Goal: Task Accomplishment & Management: Manage account settings

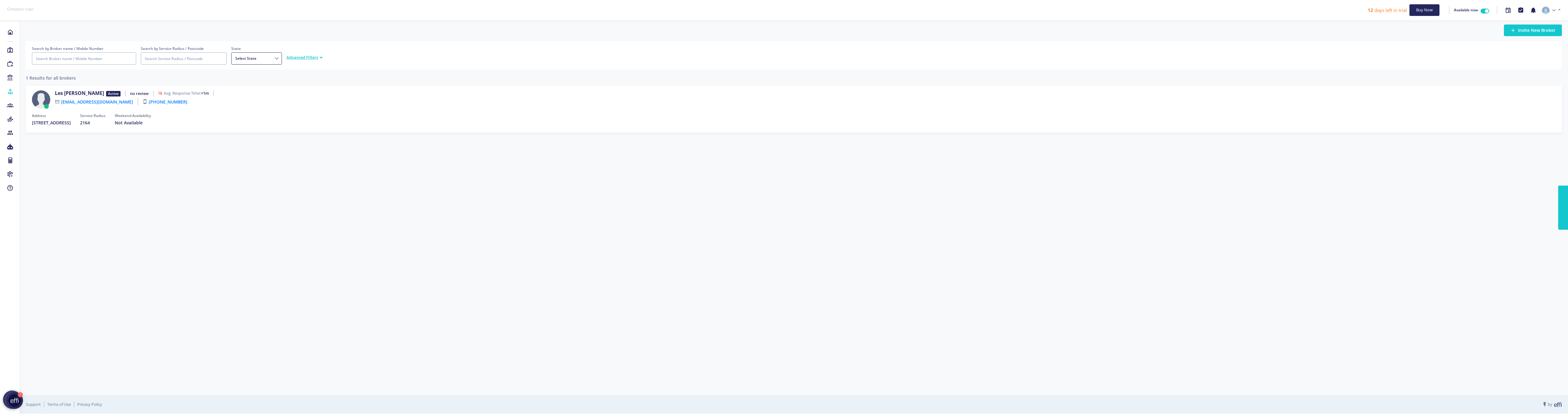
select select
click at [8, 31] on icon at bounding box center [9, 32] width 6 height 6
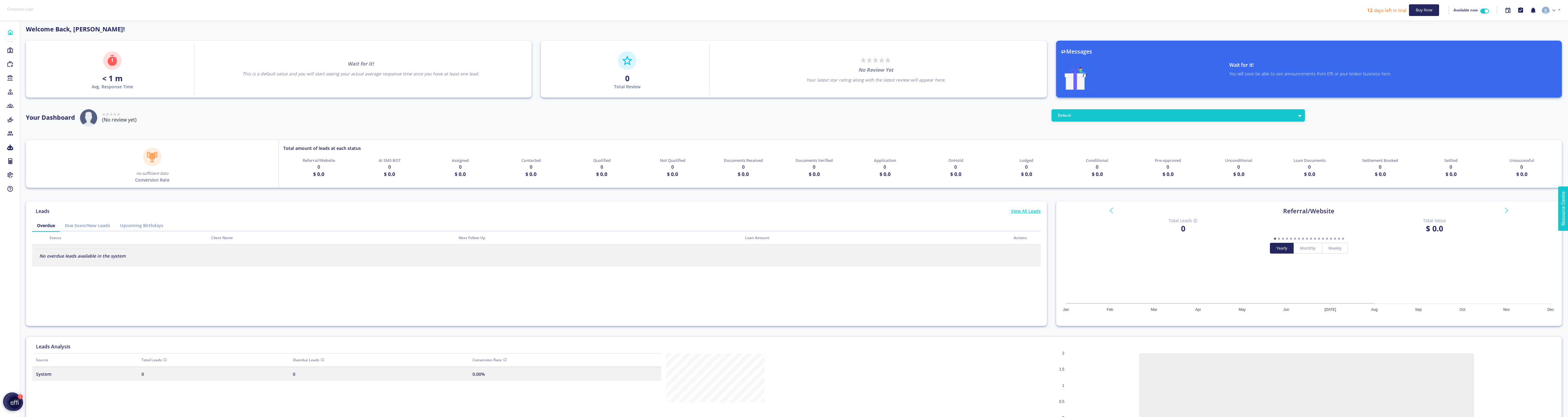
scroll to position [55, 98]
click at [92, 115] on div "Rated 0 stars out of 5 (No review yet)" at bounding box center [108, 119] width 57 height 20
drag, startPoint x: 136, startPoint y: 120, endPoint x: 102, endPoint y: 98, distance: 40.5
click at [102, 98] on div "Welcome Back, Les Toth! < 1 m Avg. Response Time Wait for it! This is a default…" at bounding box center [794, 236] width 1536 height 423
click at [109, 108] on div "Welcome Back, Les Toth! < 1 m Avg. Response Time Wait for it! This is a default…" at bounding box center [794, 236] width 1536 height 423
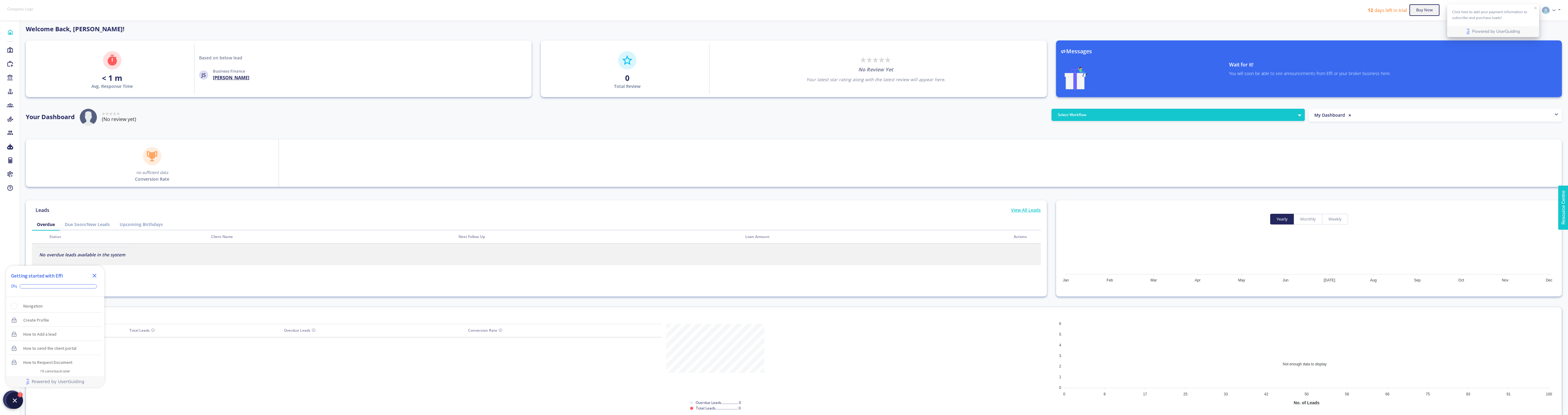
click at [1415, 9] on button "Buy Now" at bounding box center [1425, 10] width 30 height 11
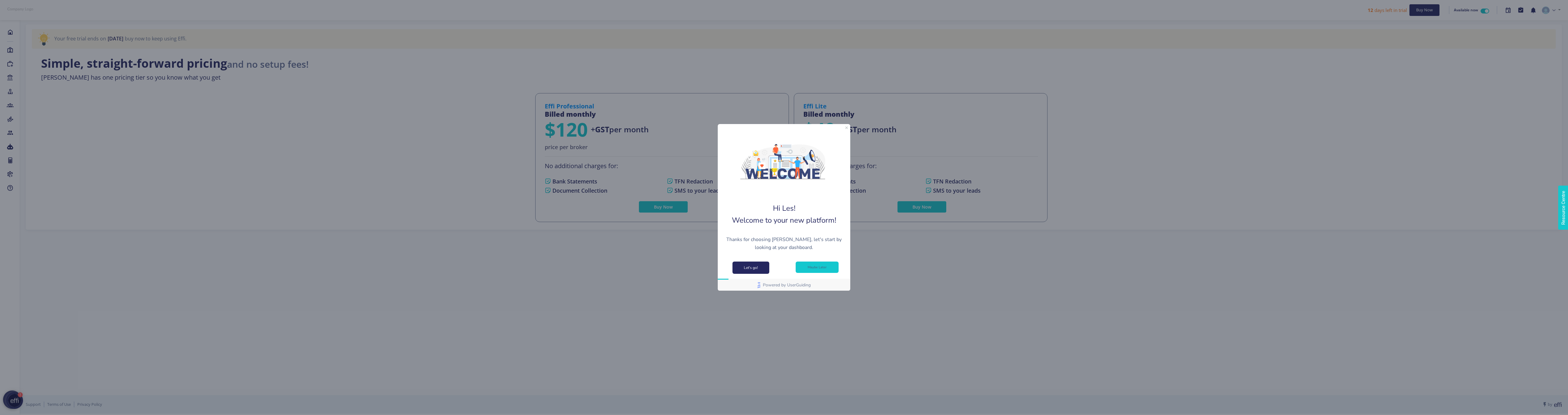
click at [807, 268] on button "Maybe Later" at bounding box center [817, 268] width 43 height 11
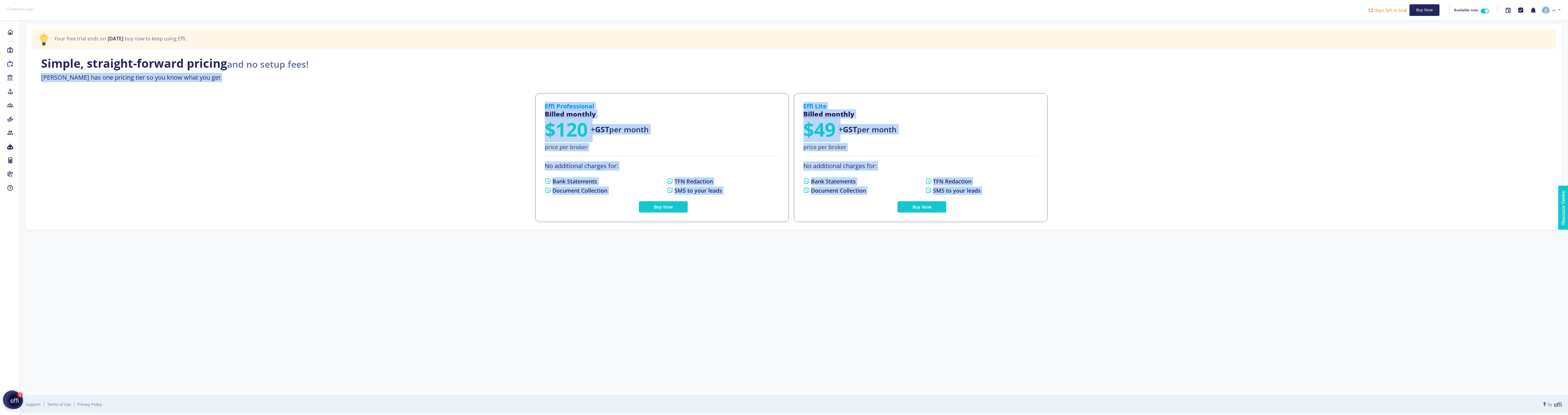
drag, startPoint x: 508, startPoint y: 82, endPoint x: 884, endPoint y: 235, distance: 405.9
click at [882, 234] on div "Your free trial ends on 2nd of September 2025 buy now to keep using Effi. Simpl…" at bounding box center [794, 208] width 1549 height 374
click at [1067, 266] on div "Your free trial ends on 2nd of September 2025 buy now to keep using Effi. Simpl…" at bounding box center [794, 208] width 1549 height 374
drag, startPoint x: 680, startPoint y: 84, endPoint x: 1047, endPoint y: 241, distance: 399.2
click at [1042, 238] on div "Your free trial ends on 2nd of September 2025 buy now to keep using Effi. Simpl…" at bounding box center [794, 208] width 1549 height 374
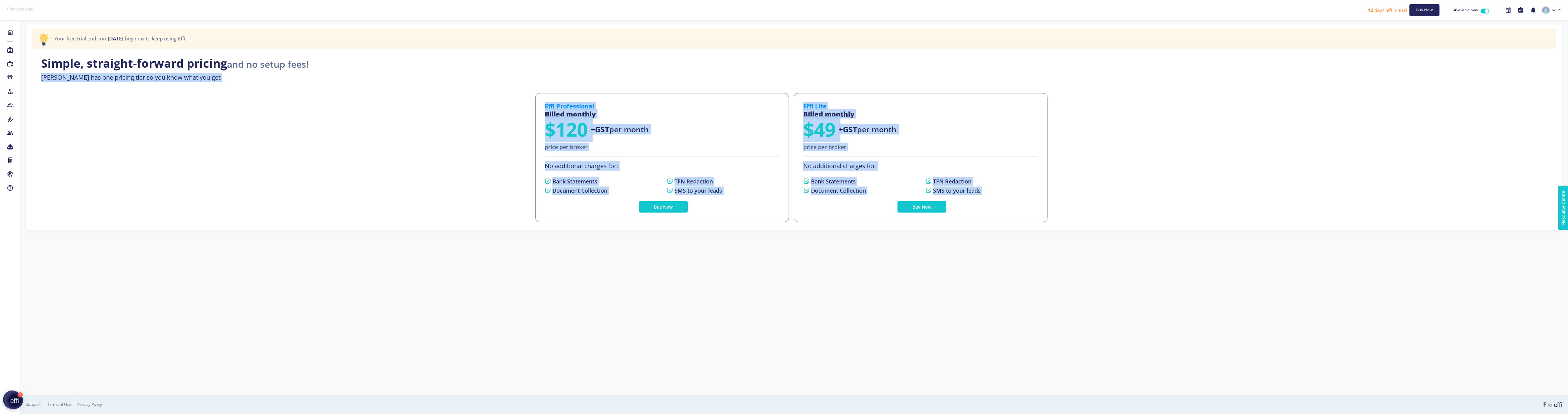
click at [999, 236] on div "Your free trial ends on 2nd of September 2025 buy now to keep using Effi. Simpl…" at bounding box center [794, 208] width 1549 height 374
drag, startPoint x: 754, startPoint y: 67, endPoint x: 974, endPoint y: 200, distance: 257.1
click at [974, 200] on div "Your free trial ends on 2nd of September 2025 buy now to keep using Effi. Simpl…" at bounding box center [794, 127] width 1536 height 205
click at [966, 237] on div "Your free trial ends on 2nd of September 2025 buy now to keep using Effi. Simpl…" at bounding box center [794, 208] width 1549 height 374
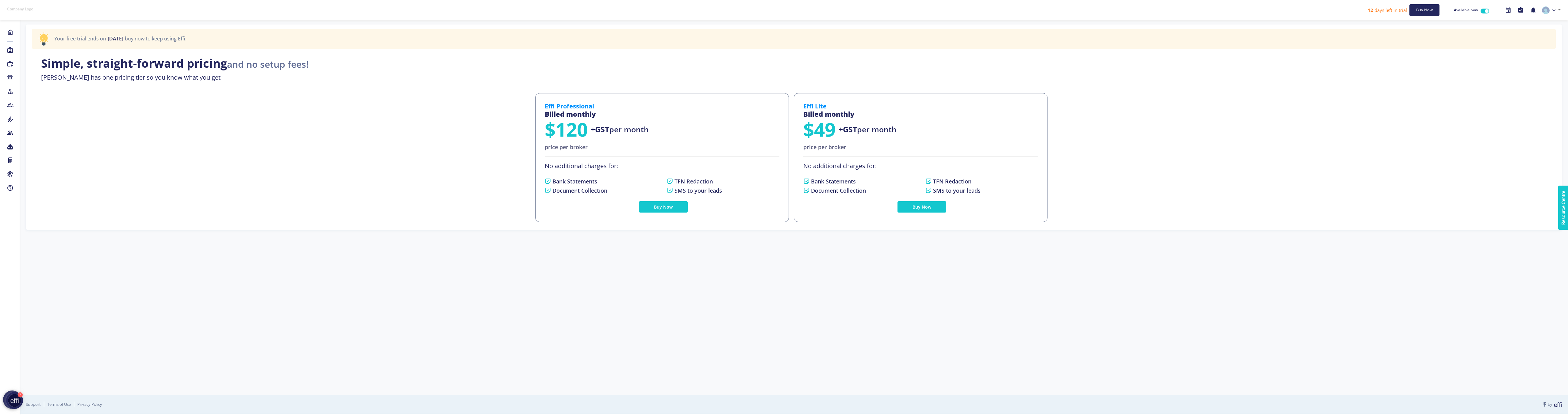
click at [813, 106] on p "Effi Lite" at bounding box center [829, 106] width 51 height 7
click at [908, 323] on div "Your free trial ends on 2nd of September 2025 buy now to keep using Effi. Simpl…" at bounding box center [794, 208] width 1549 height 374
drag, startPoint x: 109, startPoint y: 65, endPoint x: 254, endPoint y: 69, distance: 145.1
click at [244, 69] on h1 "Simple, straight-forward pricing and no setup fees!" at bounding box center [174, 64] width 267 height 14
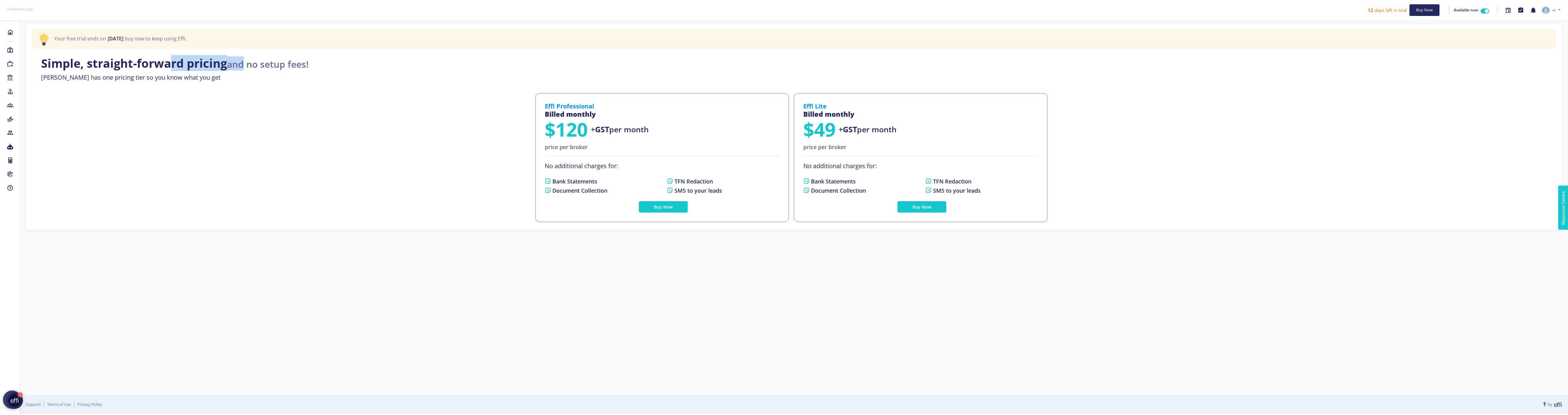
click at [223, 67] on h1 "Simple, straight-forward pricing and no setup fees!" at bounding box center [174, 64] width 267 height 14
drag, startPoint x: 174, startPoint y: 62, endPoint x: 229, endPoint y: 63, distance: 55.0
click at [228, 63] on h1 "Simple, straight-forward pricing and no setup fees!" at bounding box center [174, 64] width 267 height 14
click at [207, 109] on div "Effi Professional Billed monthly $120 + GST per month price per broker No addit…" at bounding box center [794, 157] width 1534 height 135
click at [1552, 4] on link at bounding box center [1552, 10] width 24 height 13
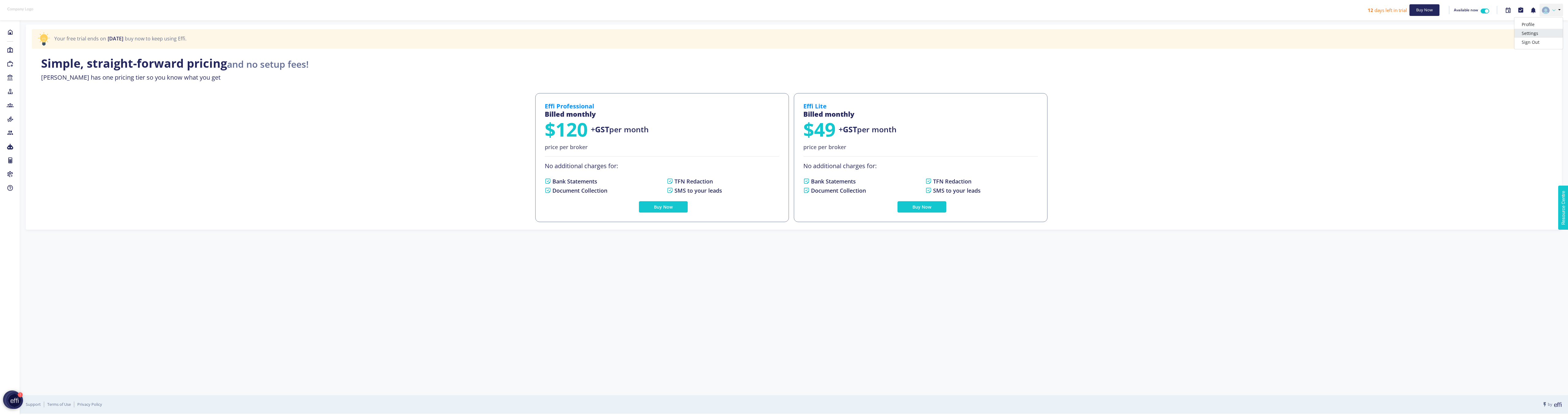
click at [1529, 32] on link "Settings" at bounding box center [1539, 33] width 49 height 9
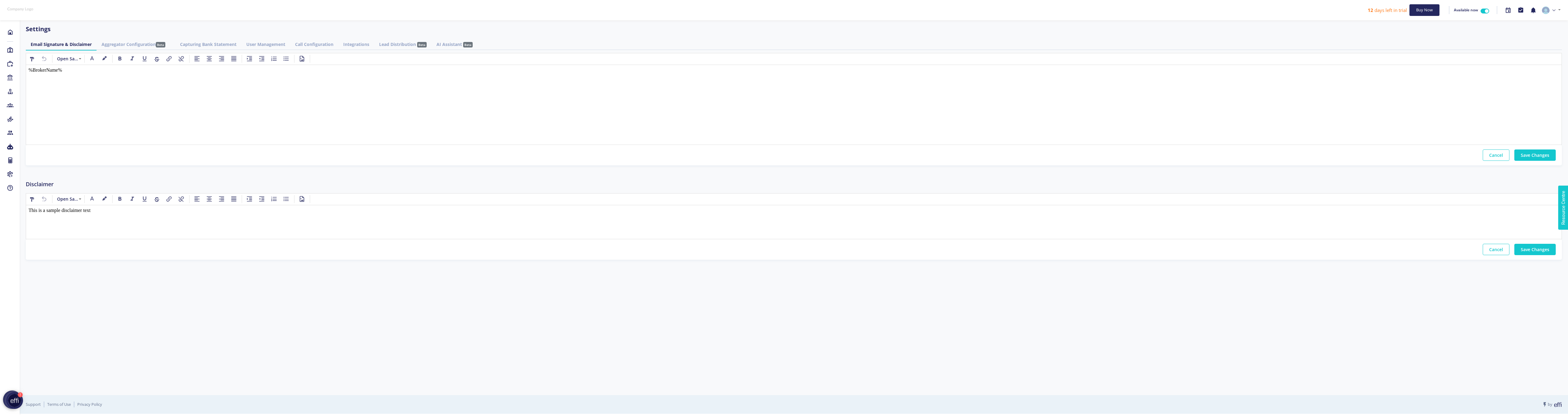
click at [218, 44] on link "Capturing Bank Statement" at bounding box center [208, 44] width 67 height 11
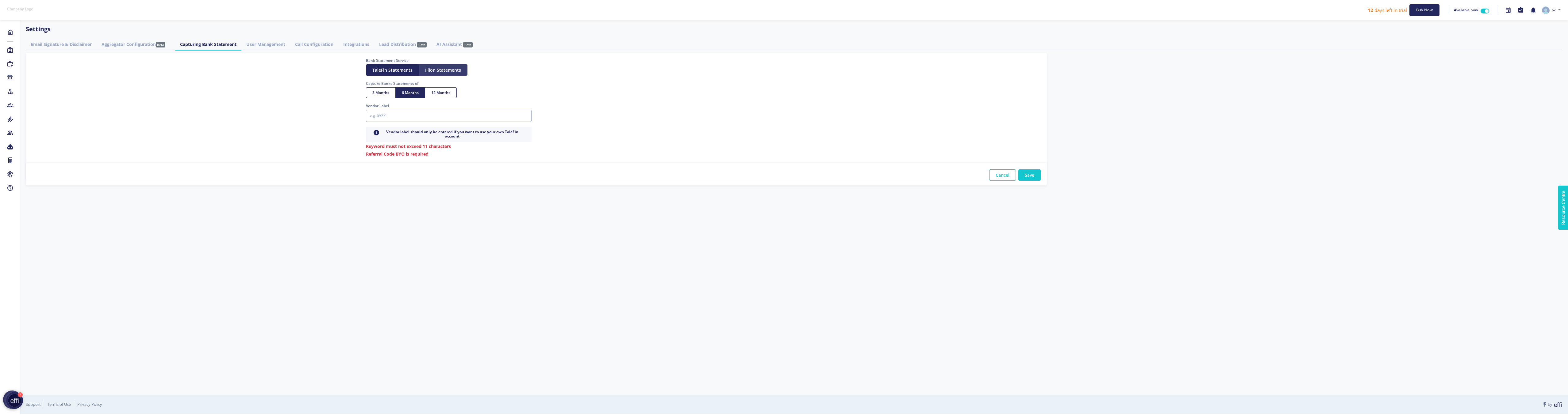
click at [443, 74] on button "Illion Statements" at bounding box center [443, 70] width 49 height 11
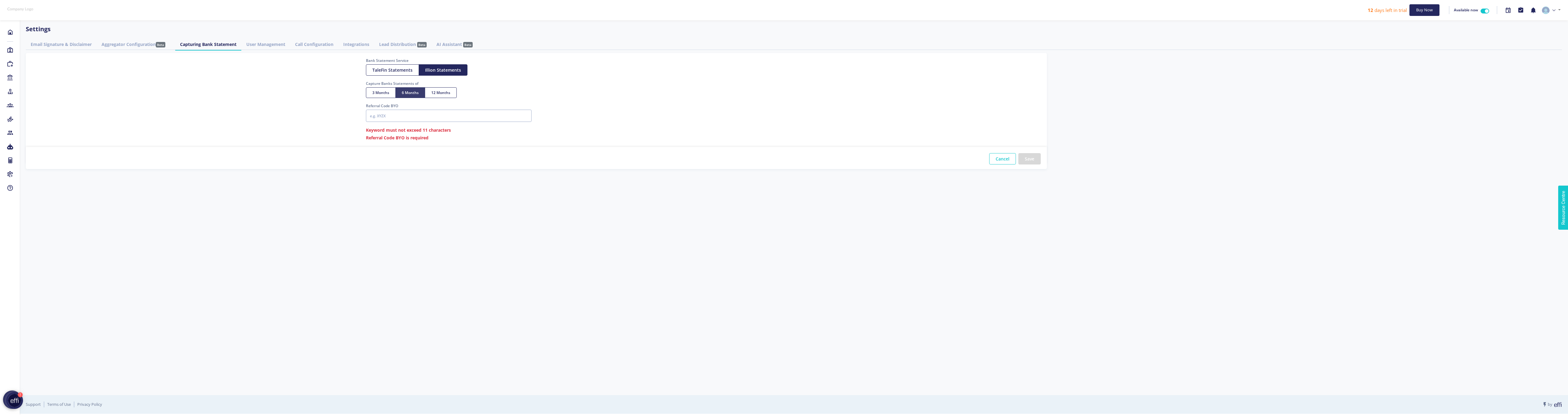
click at [406, 97] on label "6 Months" at bounding box center [410, 92] width 30 height 11
click at [406, 94] on input "6 Months" at bounding box center [404, 92] width 4 height 4
radio input "true"
click at [269, 49] on link "User Management" at bounding box center [266, 44] width 49 height 11
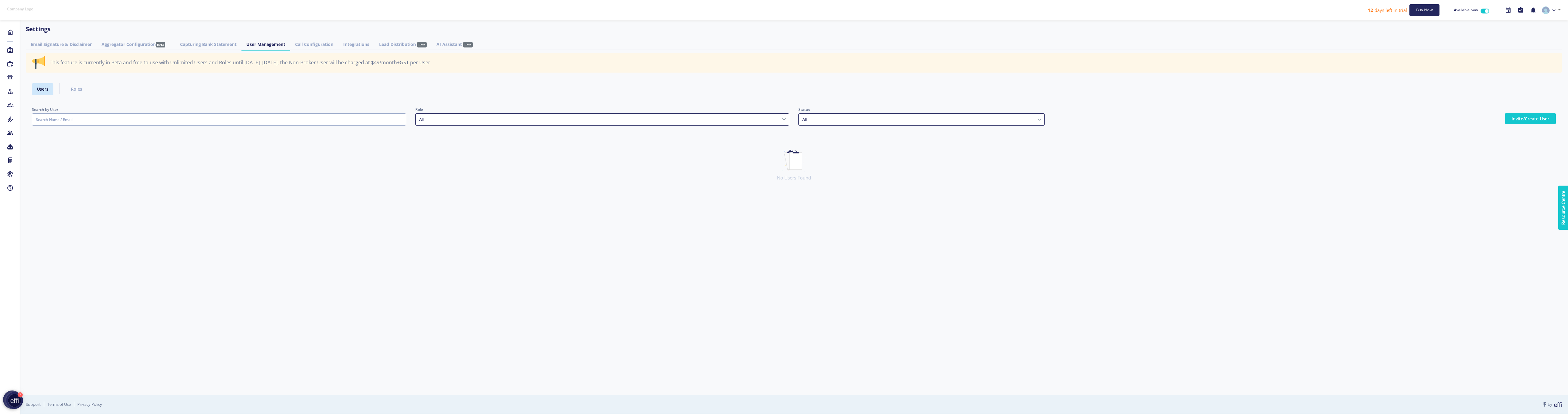
click at [329, 46] on link "Call Configuration" at bounding box center [314, 44] width 48 height 11
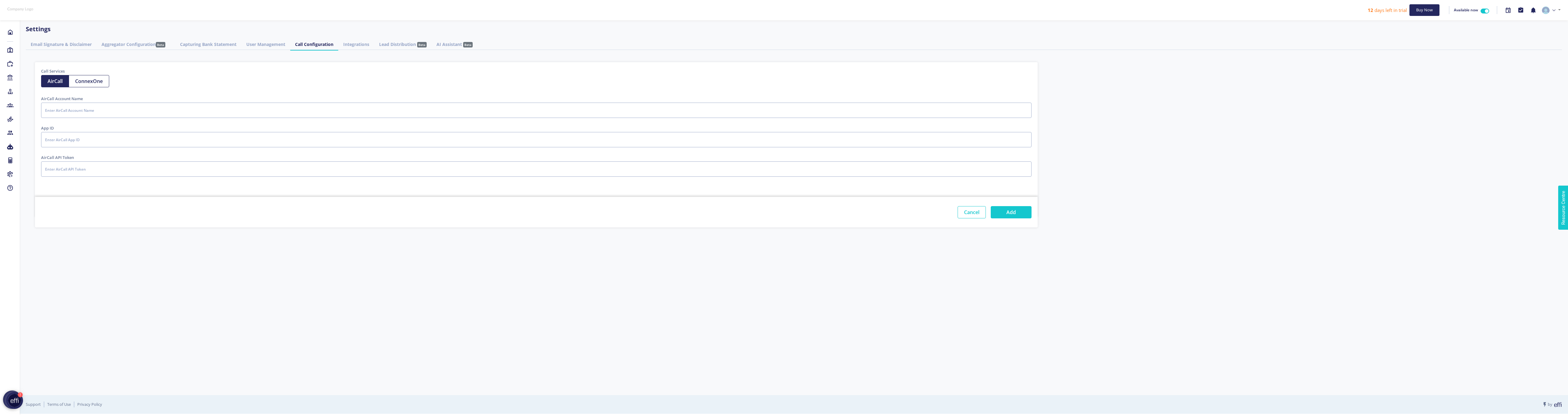
click at [365, 46] on link "Integrations" at bounding box center [356, 44] width 36 height 11
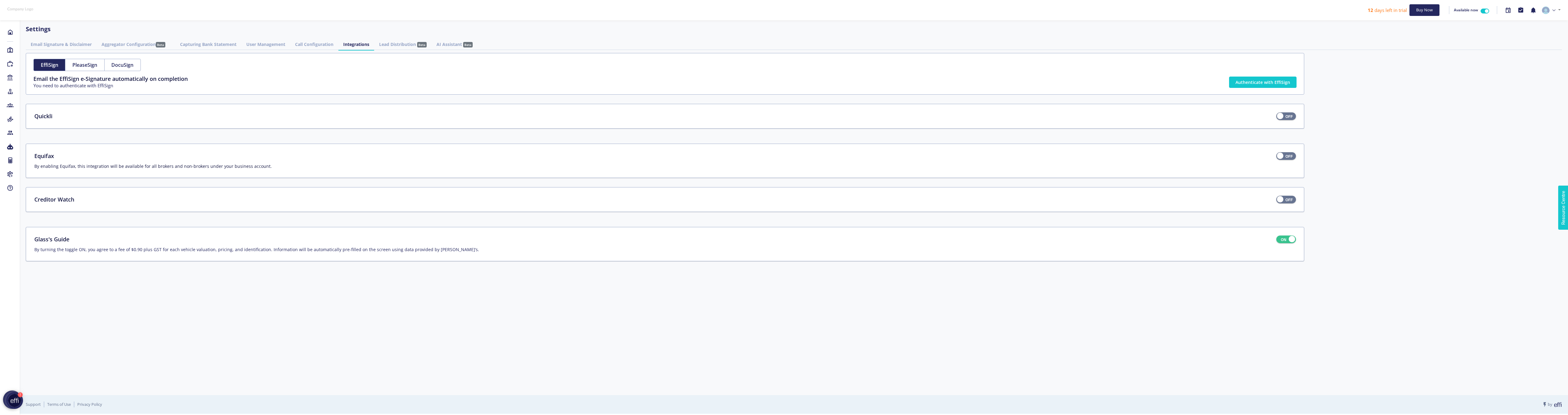
drag, startPoint x: 112, startPoint y: 170, endPoint x: 243, endPoint y: 167, distance: 131.0
click at [243, 167] on div "By enabling Equifax, this integration will be available for all brokers and non…" at bounding box center [583, 165] width 1098 height 9
click at [246, 168] on div "By enabling Equifax, this integration will be available for all brokers and non…" at bounding box center [583, 165] width 1098 height 9
click at [413, 50] on div "Email Signature & Disclaimer Aggregator Configuration Beta Capturing Bank State…" at bounding box center [794, 155] width 1536 height 232
click at [413, 47] on link "Lead Distribution Beta" at bounding box center [403, 44] width 57 height 11
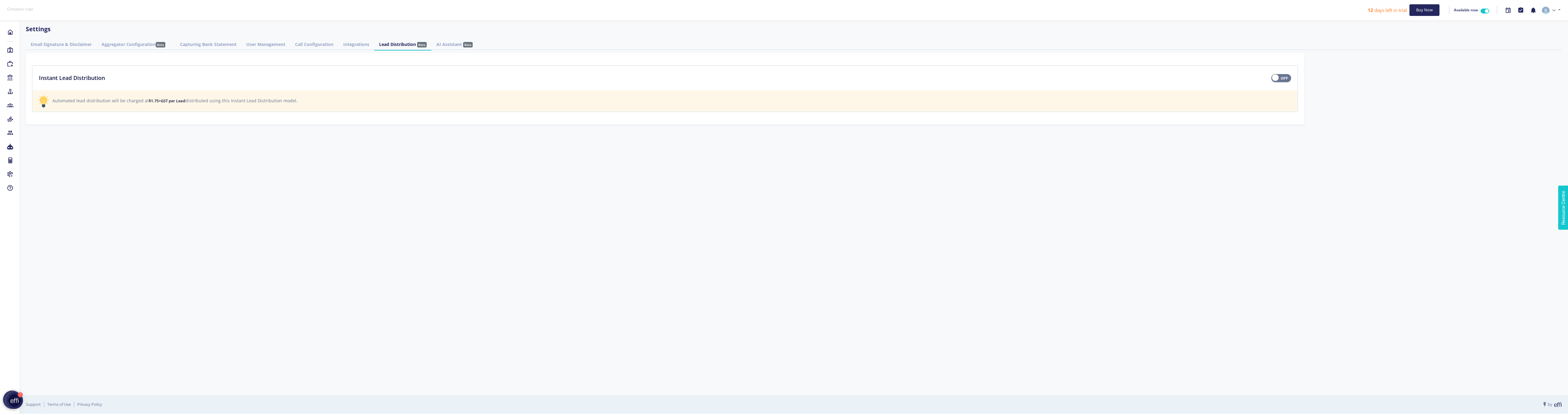
click at [462, 38] on div "Settings Email Signature & Disclaimer Aggregator Configuration Beta Capturing B…" at bounding box center [794, 80] width 1536 height 112
click at [461, 43] on link "AI Assistant Beta" at bounding box center [455, 44] width 46 height 11
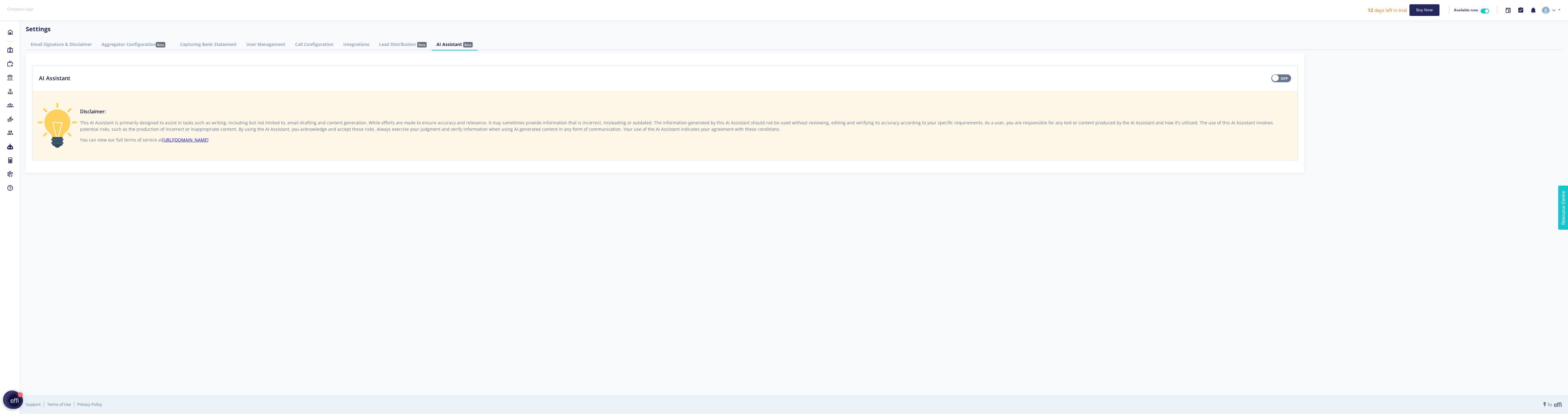
drag, startPoint x: 172, startPoint y: 125, endPoint x: 288, endPoint y: 124, distance: 116.0
click at [288, 124] on p "This AI Assistant is primarily designed to assist in tasks such as writing, inc…" at bounding box center [686, 126] width 1213 height 13
drag, startPoint x: 288, startPoint y: 124, endPoint x: 218, endPoint y: 119, distance: 70.2
click at [218, 119] on p "This AI Assistant is primarily designed to assist in tasks such as writing, inc…" at bounding box center [686, 126] width 1213 height 13
click at [187, 124] on p "This AI Assistant is primarily designed to assist in tasks such as writing, inc…" at bounding box center [686, 126] width 1213 height 13
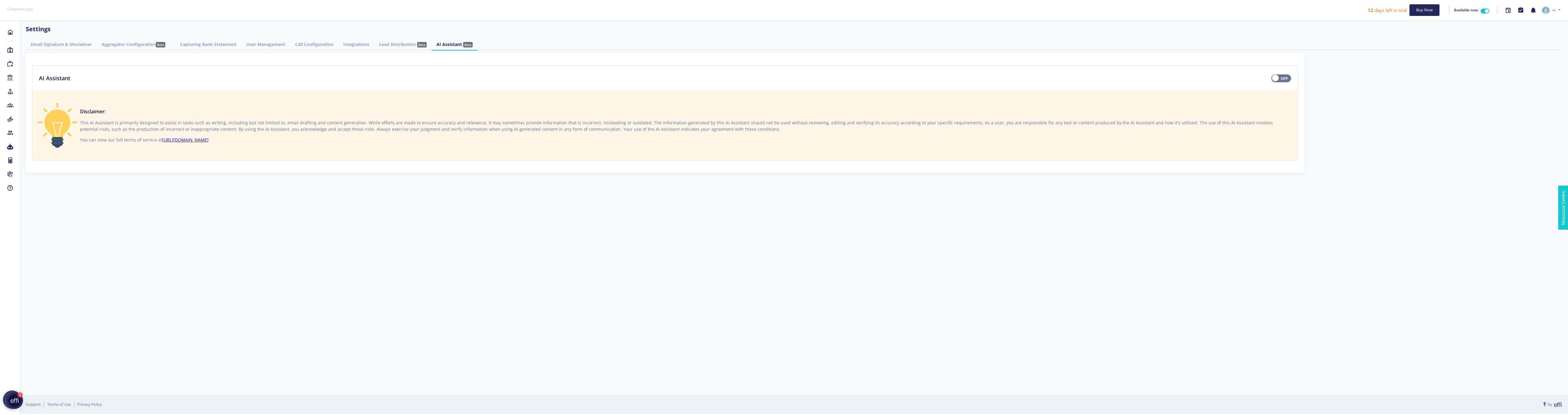
drag, startPoint x: 183, startPoint y: 125, endPoint x: 734, endPoint y: 133, distance: 551.1
click at [734, 133] on div "Disclaimer: This AI Assistant is primarily designed to assist in tasks such as …" at bounding box center [686, 125] width 1213 height 35
click at [1284, 77] on span at bounding box center [1281, 77] width 19 height 0
click at [0, 0] on input "checkbox" at bounding box center [0, 0] width 0 height 0
click at [199, 196] on select "En-AU En-US En-UK En-IN" at bounding box center [159, 195] width 254 height 12
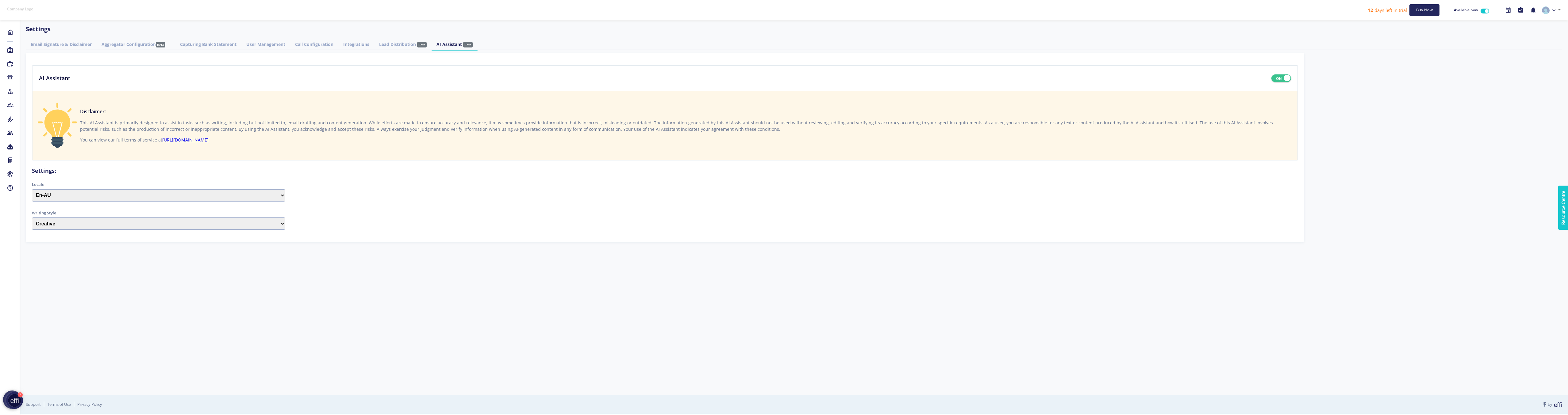
click at [168, 220] on select "Creative Balanced Precise Friendly Formal Informative" at bounding box center [159, 223] width 254 height 12
click at [160, 225] on select "Creative Balanced Precise Friendly Formal Informative" at bounding box center [159, 223] width 254 height 12
select select "informative"
click at [425, 232] on div "AI Assistant Disclaimer: This AI Assistant is primarily designed to assist in t…" at bounding box center [665, 147] width 1279 height 189
click at [295, 41] on link "Call Configuration" at bounding box center [314, 44] width 48 height 11
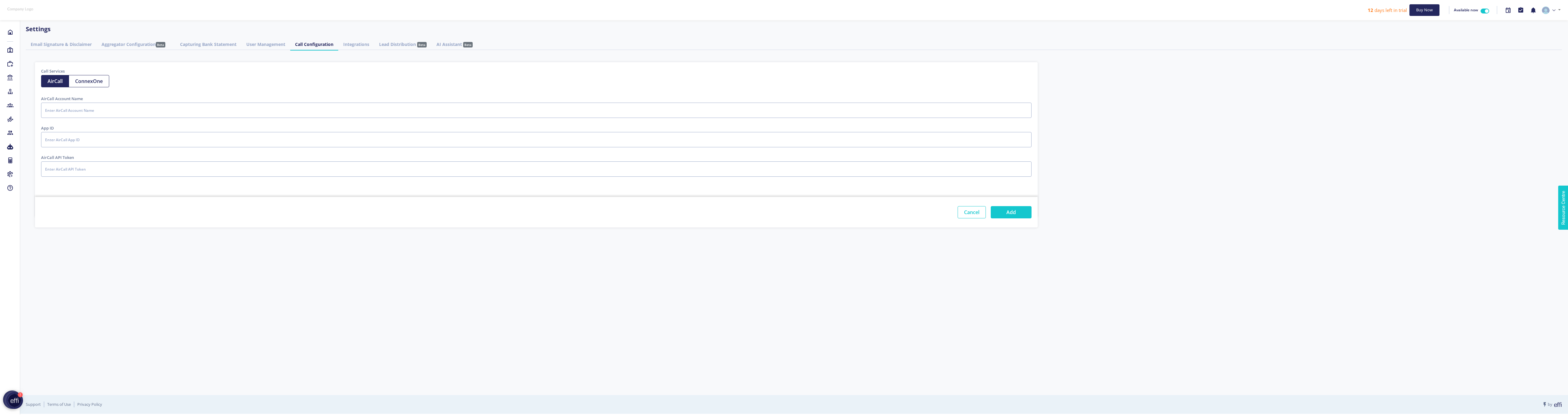
click at [201, 51] on div "Email Signature & Disclaimer Aggregator Configuration Beta Capturing Bank State…" at bounding box center [794, 137] width 1536 height 198
click at [129, 49] on link "Aggregator Configuration Beta" at bounding box center [136, 44] width 79 height 11
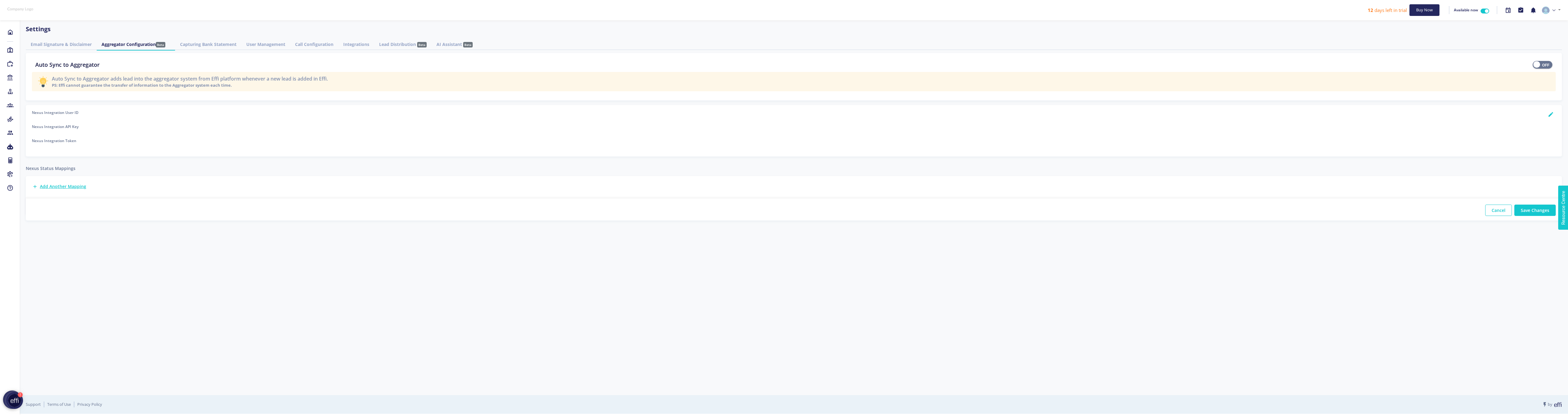
click at [60, 42] on link "Email Signature & Disclaimer" at bounding box center [61, 44] width 71 height 11
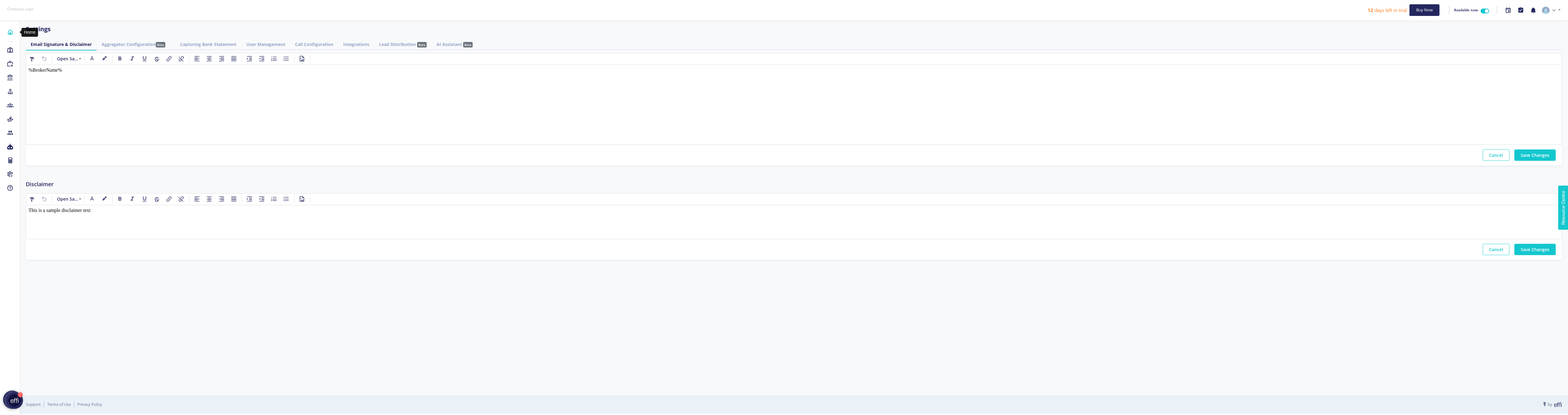
click at [8, 31] on icon at bounding box center [9, 32] width 6 height 6
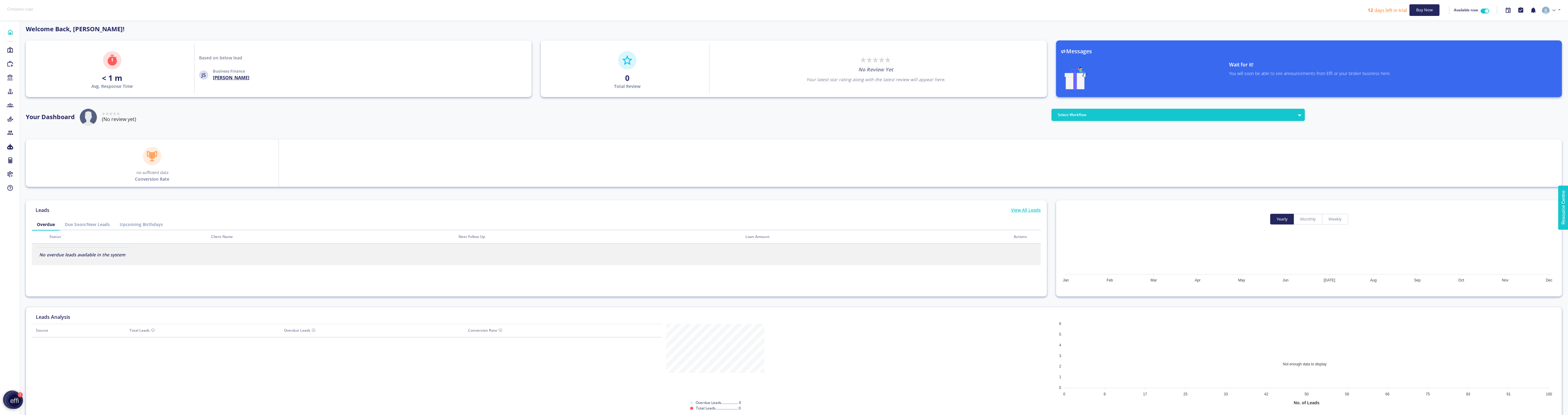
scroll to position [55, 98]
click at [1545, 11] on img at bounding box center [1546, 10] width 8 height 8
click at [1478, 33] on div "Welcome Back, Les Toth!" at bounding box center [794, 31] width 1546 height 13
click at [1478, 11] on label "Available now" at bounding box center [1466, 10] width 24 height 6
click at [1459, 11] on input "Available now" at bounding box center [1456, 10] width 5 height 6
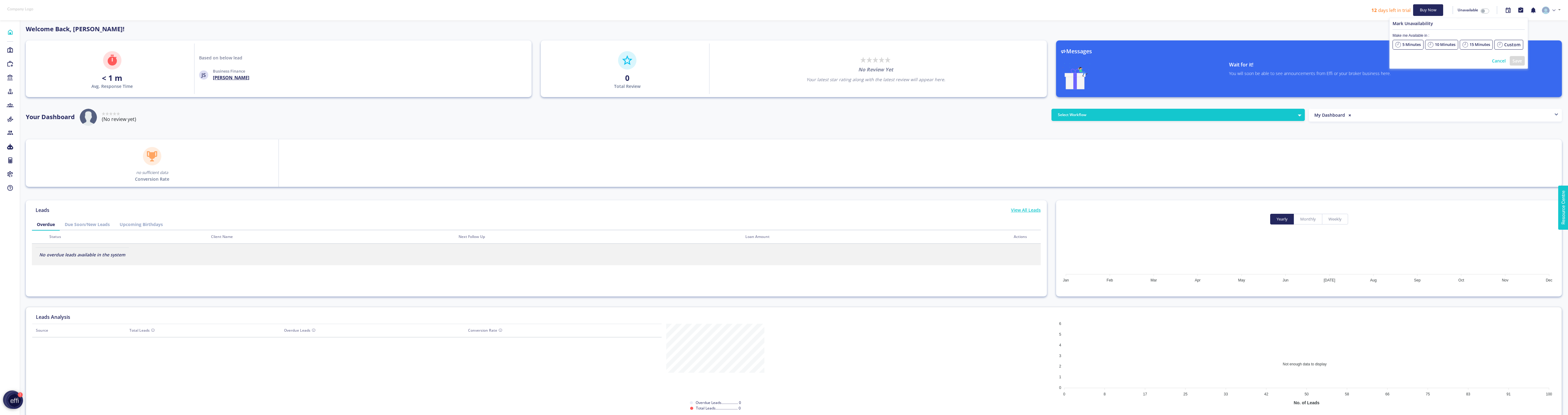
click at [1478, 11] on label "Unavailable" at bounding box center [1468, 10] width 21 height 6
click at [1463, 11] on input "Unavailable" at bounding box center [1460, 10] width 5 height 6
checkbox input "true"
drag, startPoint x: 81, startPoint y: 87, endPoint x: 145, endPoint y: 100, distance: 65.3
click at [142, 99] on div "Welcome Back, Les Toth! < 1 m Avg. Response Time Based on below lead JS Busines…" at bounding box center [794, 220] width 1536 height 393
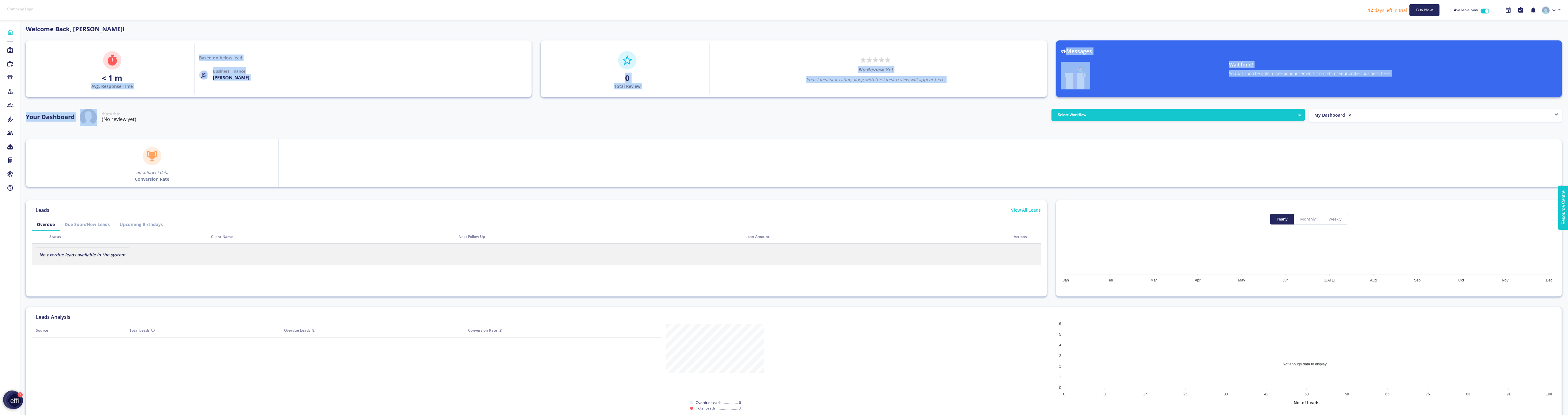
scroll to position [24, 0]
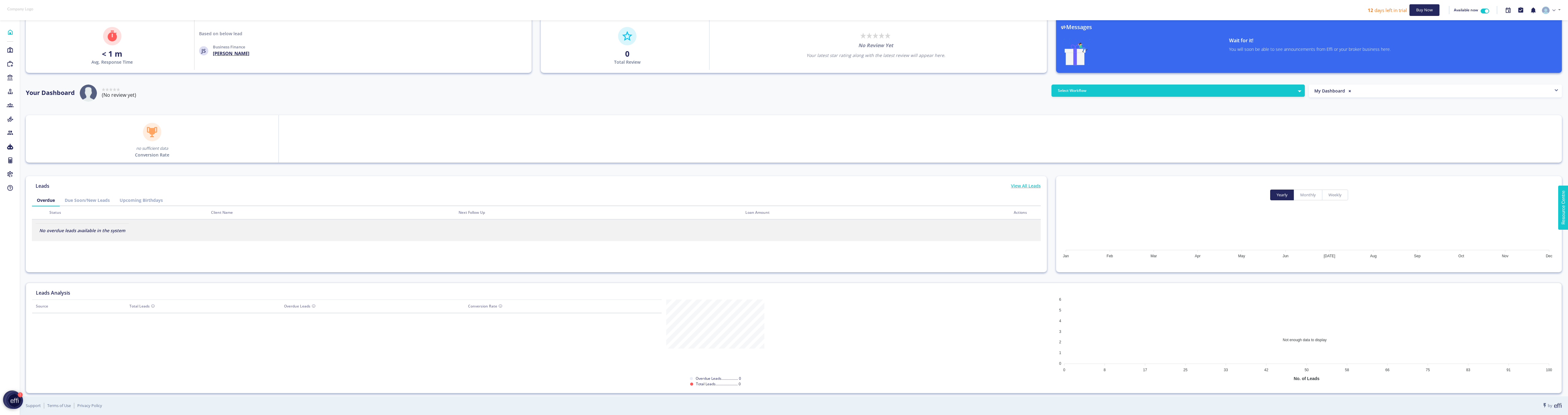
drag, startPoint x: 251, startPoint y: 94, endPoint x: 247, endPoint y: 69, distance: 25.3
click at [251, 92] on div "Your Dashboard Rated 0 stars out of 5 (No review yet)" at bounding box center [537, 94] width 1031 height 20
drag, startPoint x: 216, startPoint y: 53, endPoint x: 248, endPoint y: 52, distance: 32.0
click at [248, 52] on div "Based on below lead JS Business Finance John Smith" at bounding box center [363, 44] width 337 height 51
click at [255, 86] on div "Your Dashboard Rated 0 stars out of 5 (No review yet)" at bounding box center [537, 94] width 1031 height 20
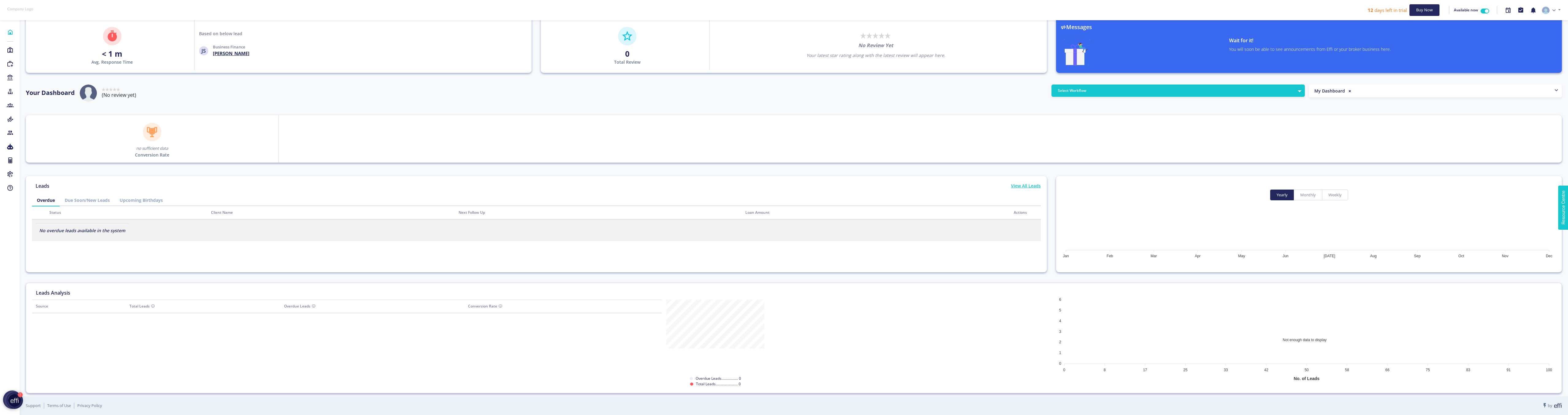
click at [213, 52] on h4 "John Smith" at bounding box center [231, 53] width 37 height 6
click at [145, 142] on div "no sufficient data Conversion Rate" at bounding box center [150, 139] width 258 height 47
drag, startPoint x: 133, startPoint y: 165, endPoint x: 239, endPoint y: 184, distance: 107.7
click at [206, 174] on div "Welcome Back, Les Toth! < 1 m Avg. Response Time Based on below lead JS Busines…" at bounding box center [794, 196] width 1536 height 393
click at [248, 188] on div "Leads View All Leads" at bounding box center [537, 188] width 1009 height 12
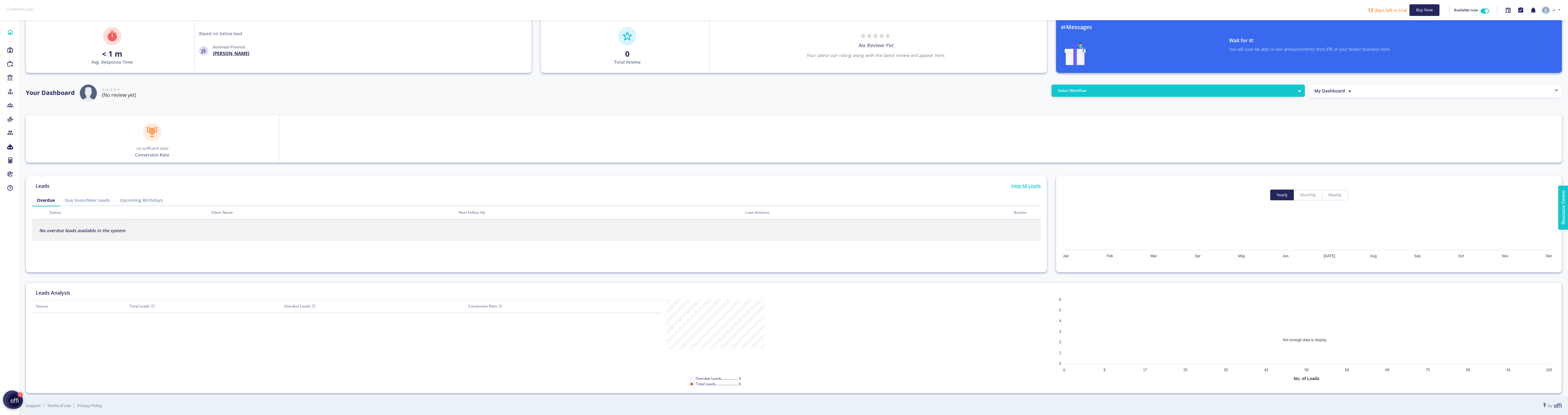
scroll to position [0, 0]
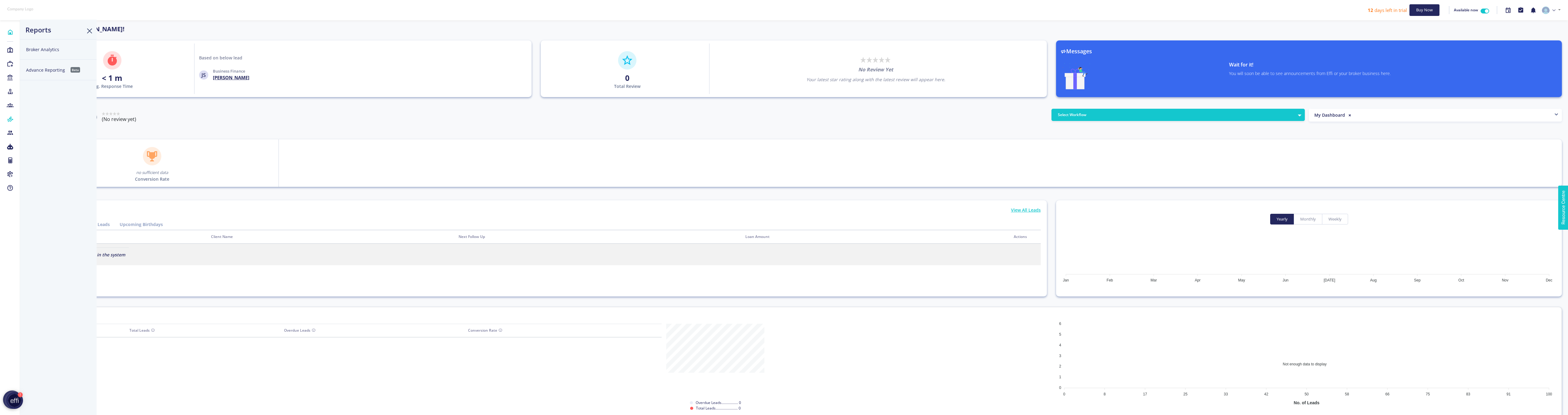
click at [50, 72] on button "Advance Reporting Beta" at bounding box center [58, 70] width 77 height 21
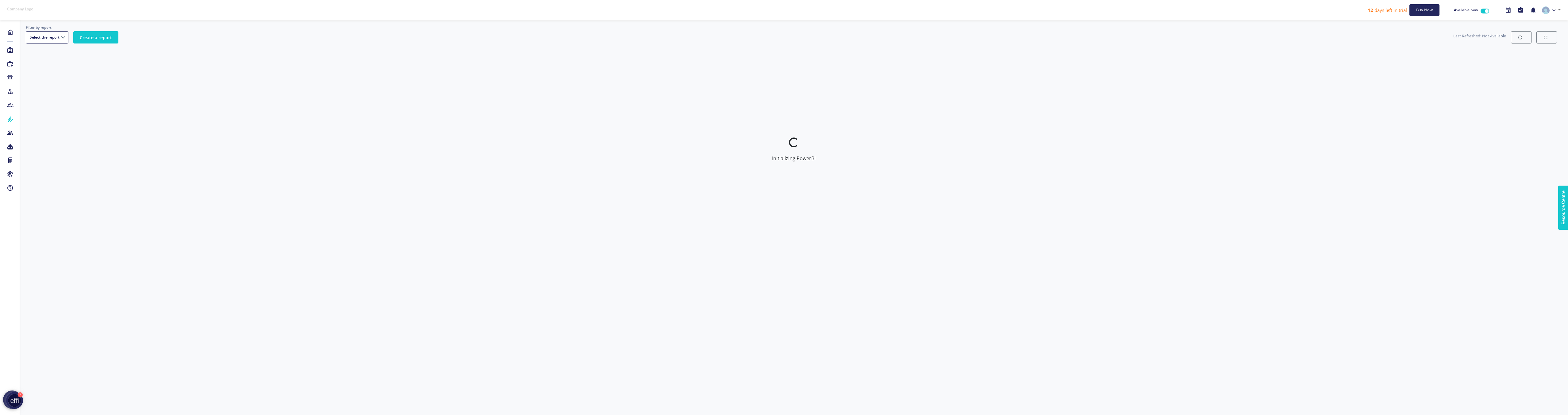
click at [102, 37] on button "Create a report" at bounding box center [95, 37] width 45 height 12
click at [1547, 36] on button "Edit report" at bounding box center [1540, 37] width 44 height 12
click at [80, 34] on select "Business Report Settlement Report - Beta Post Settlement Submission Report Pipe…" at bounding box center [57, 37] width 62 height 12
select select "7b13dc47-7993-458f-844f-759754317518"
click at [81, 39] on select "Business Report Settlement Report - Beta Post Settlement Submission Report Pipe…" at bounding box center [57, 37] width 62 height 12
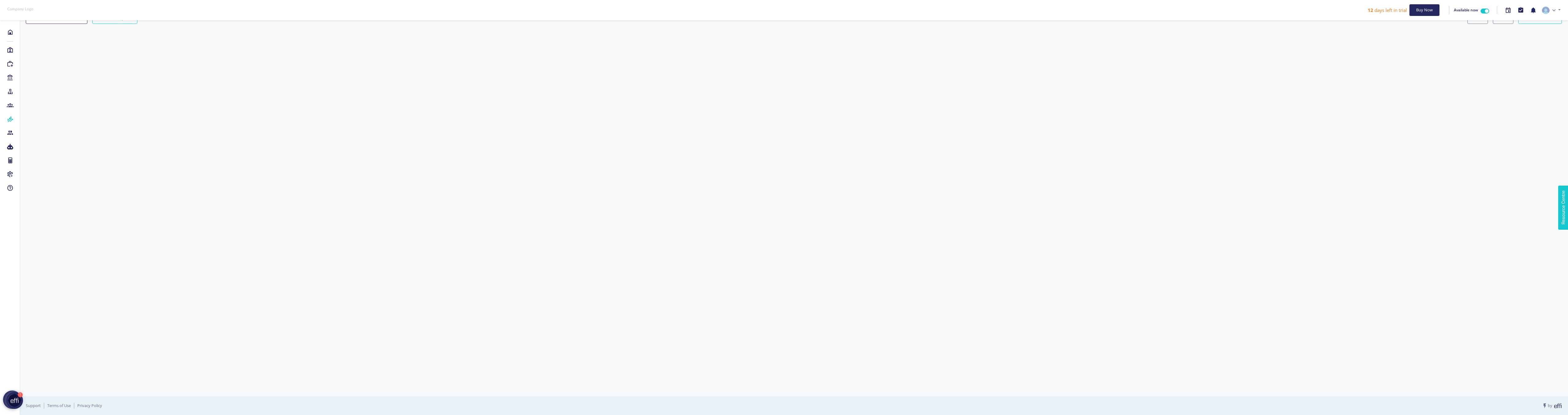
scroll to position [16, 0]
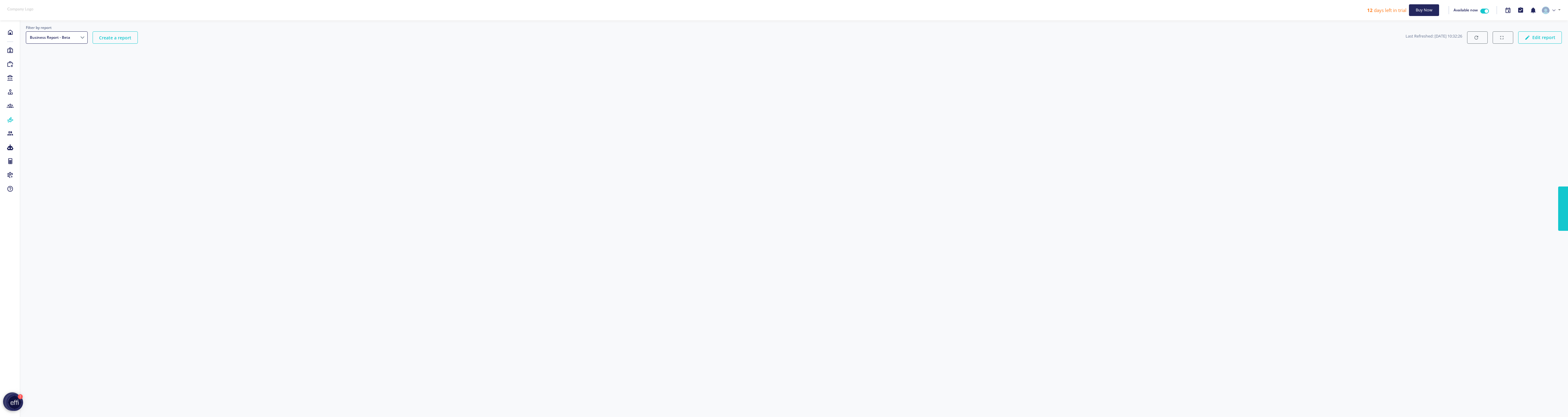
select select "7b13dc47-7993-458f-844f-759754317518"
